Goal: Download file/media

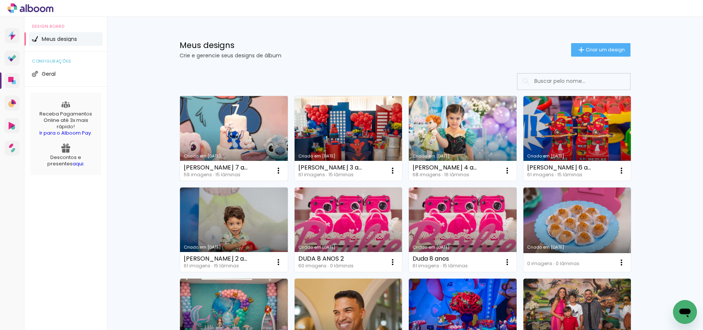
click at [234, 136] on link "Criado em [DATE]" at bounding box center [234, 138] width 108 height 85
click at [282, 171] on paper-icon-button at bounding box center [278, 170] width 15 height 15
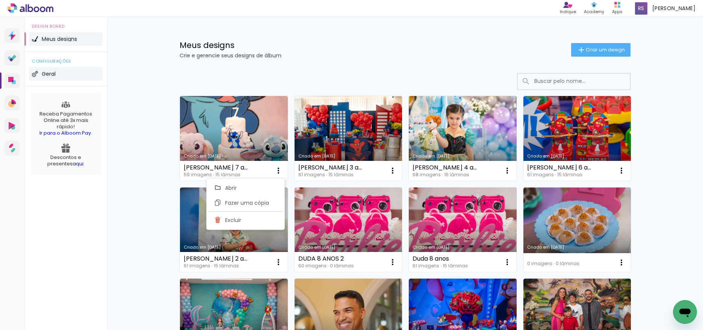
click at [49, 72] on span "Geral" at bounding box center [49, 73] width 14 height 5
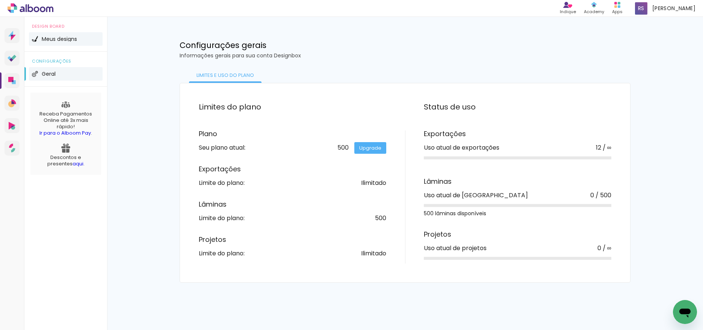
click at [60, 33] on li "Meus designs" at bounding box center [66, 39] width 74 height 14
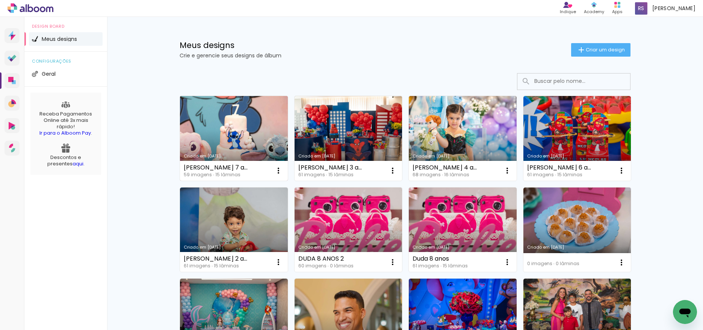
click at [241, 148] on link "Criado em [DATE]" at bounding box center [234, 138] width 108 height 85
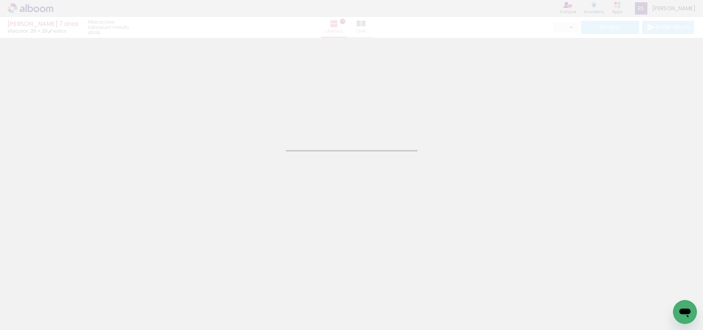
type input "JPG"
type input "Alta, 300 DPI"
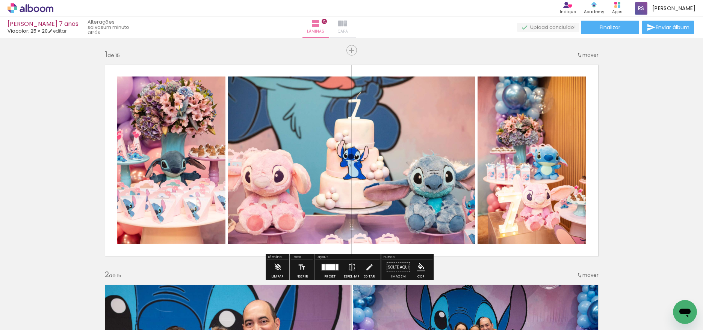
click at [347, 22] on iron-icon at bounding box center [342, 23] width 9 height 9
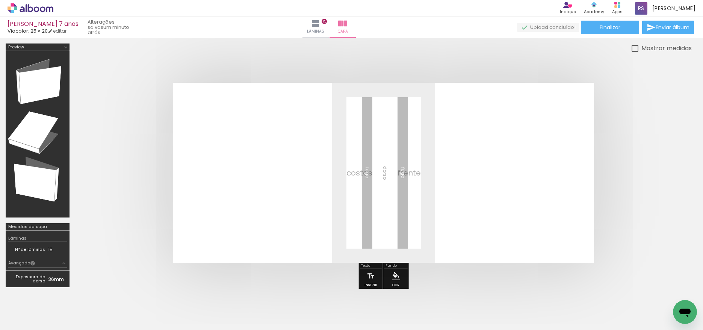
click at [0, 0] on quentale-layouter at bounding box center [0, 0] width 0 height 0
drag, startPoint x: 330, startPoint y: 210, endPoint x: 330, endPoint y: 204, distance: 6.0
click at [0, 0] on quentale-layouter at bounding box center [0, 0] width 0 height 0
click at [324, 29] on span "Lâminas" at bounding box center [315, 31] width 17 height 7
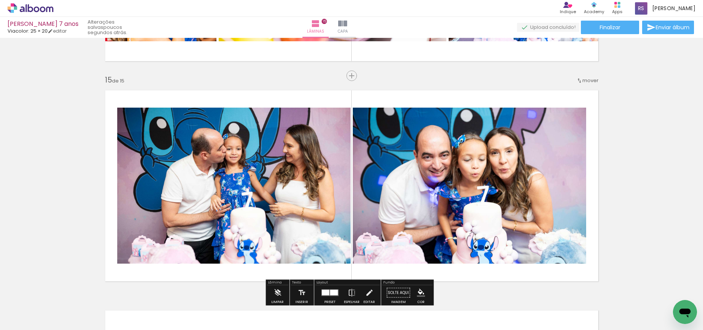
scroll to position [3013, 0]
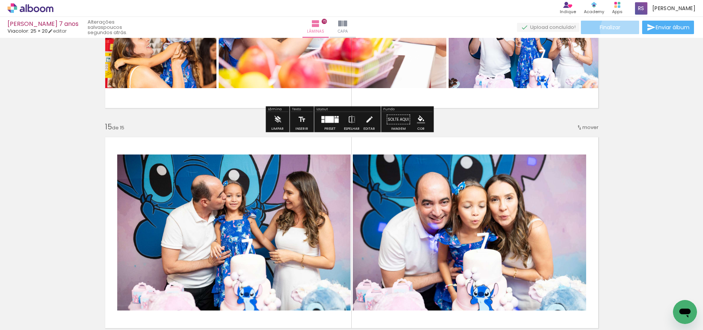
click at [621, 30] on paper-button "Finalizar" at bounding box center [609, 28] width 58 height 14
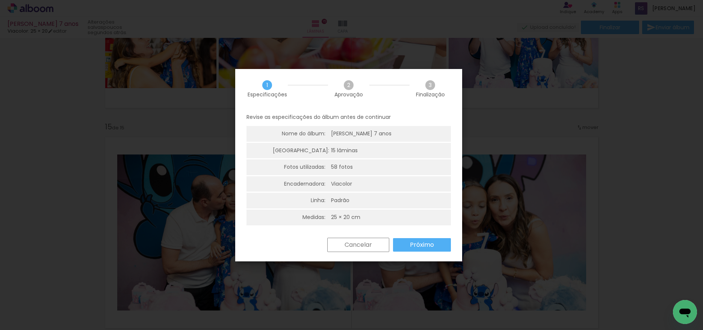
click at [0, 0] on paper-button "Próximo" at bounding box center [0, 0] width 0 height 0
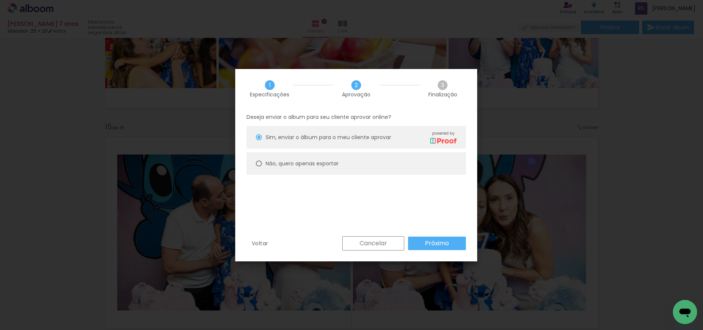
click at [0, 0] on div at bounding box center [0, 0] width 0 height 0
type paper-radio-button "on"
click at [0, 0] on paper-button "Próximo" at bounding box center [0, 0] width 0 height 0
type input "Alta, 300 DPI"
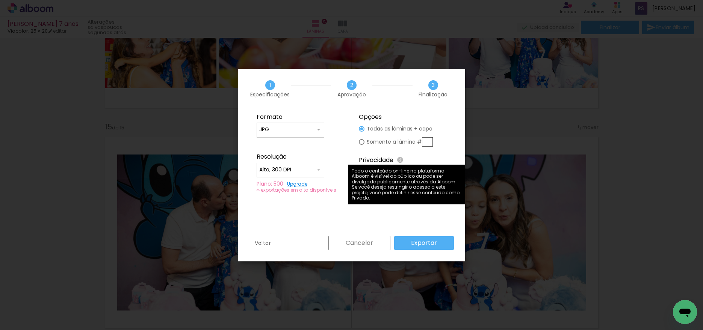
click at [0, 0] on iron-icon at bounding box center [0, 0] width 0 height 0
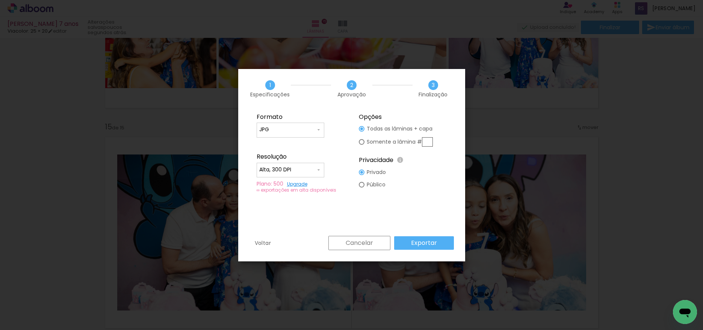
type paper-radio-button "on"
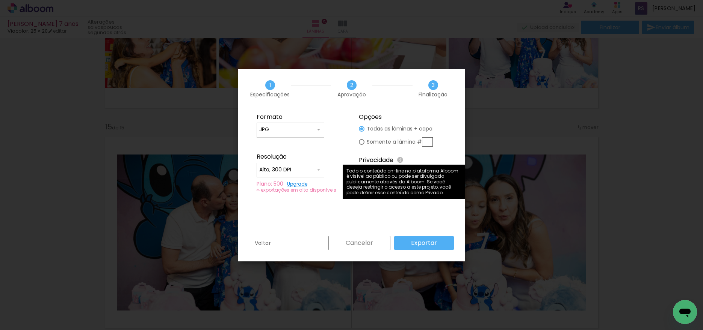
click at [0, 0] on iron-icon at bounding box center [0, 0] width 0 height 0
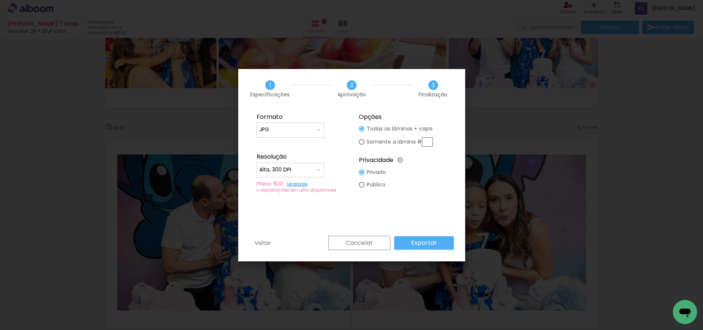
click at [0, 0] on iron-icon at bounding box center [0, 0] width 0 height 0
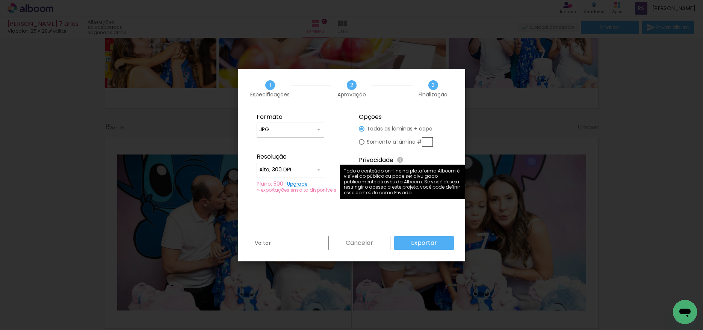
click at [0, 0] on paper-button "Cancelar" at bounding box center [0, 0] width 0 height 0
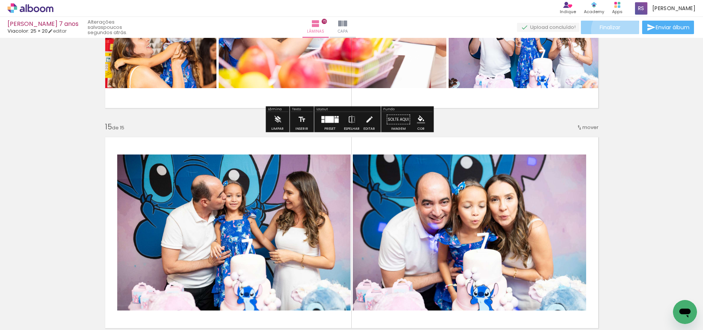
click at [612, 30] on span "Finalizar" at bounding box center [609, 27] width 21 height 5
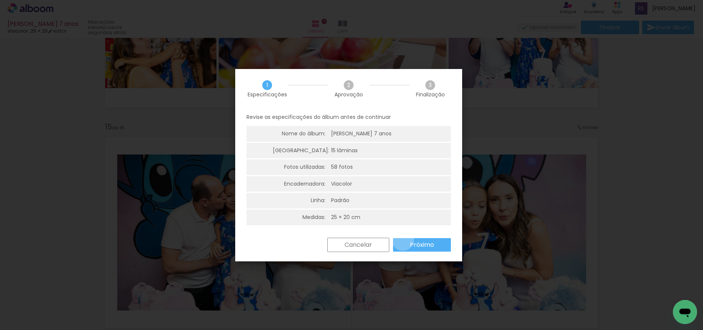
click at [0, 0] on paper-button "Próximo" at bounding box center [0, 0] width 0 height 0
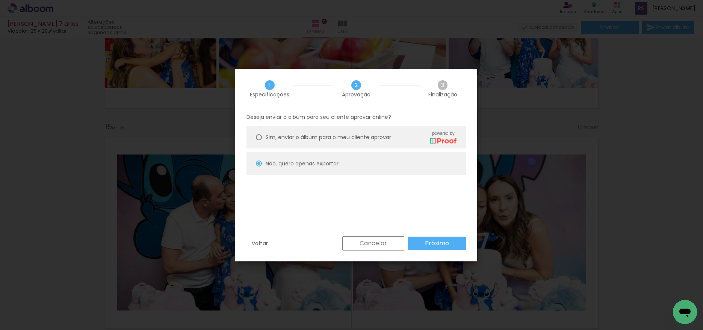
click at [0, 0] on paper-button "Próximo" at bounding box center [0, 0] width 0 height 0
type input "Alta, 300 DPI"
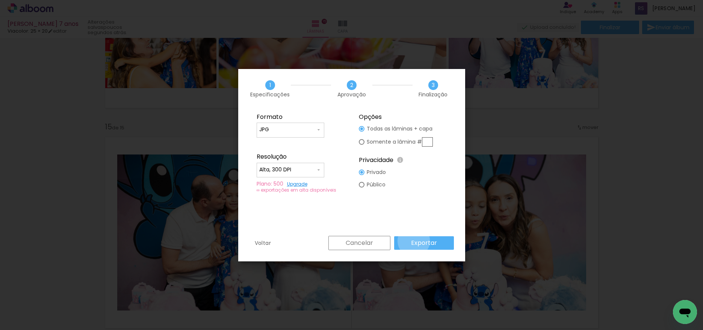
click at [0, 0] on slot "Exportar" at bounding box center [0, 0] width 0 height 0
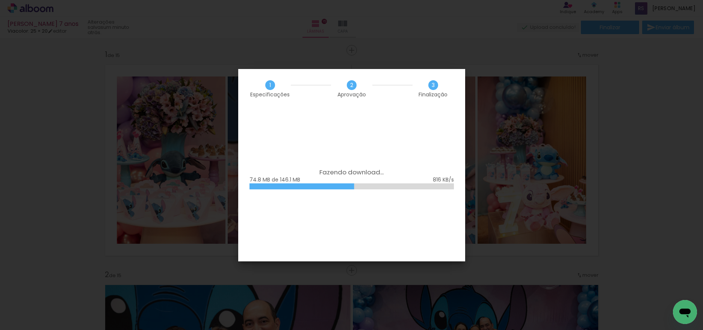
scroll to position [3013, 0]
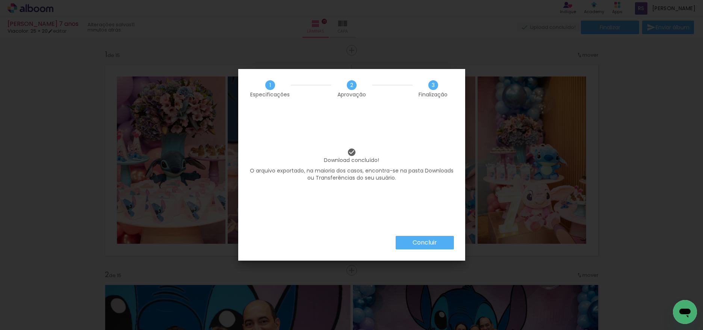
scroll to position [3013, 0]
